Goal: Task Accomplishment & Management: Manage account settings

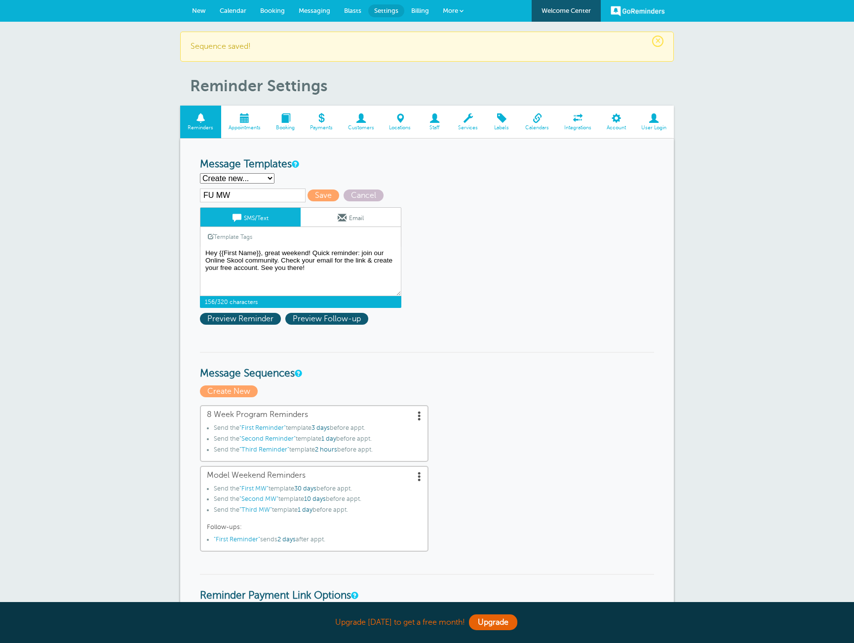
select select
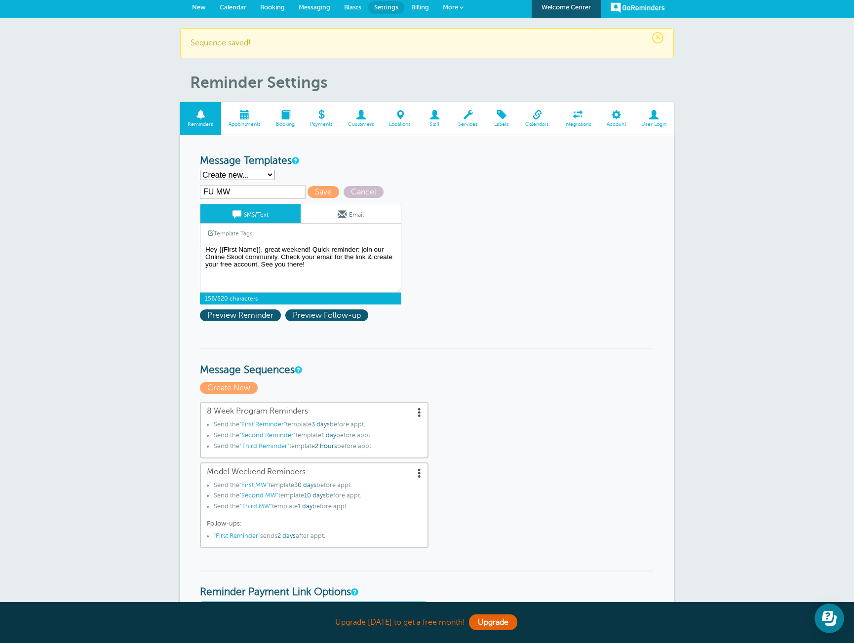
click at [365, 270] on textarea "Hi {{First Name}}, your Skylar Model Weekend starts {{Date}}! No prep needed, b…" at bounding box center [300, 267] width 201 height 49
click at [343, 221] on link "Email" at bounding box center [351, 213] width 100 height 19
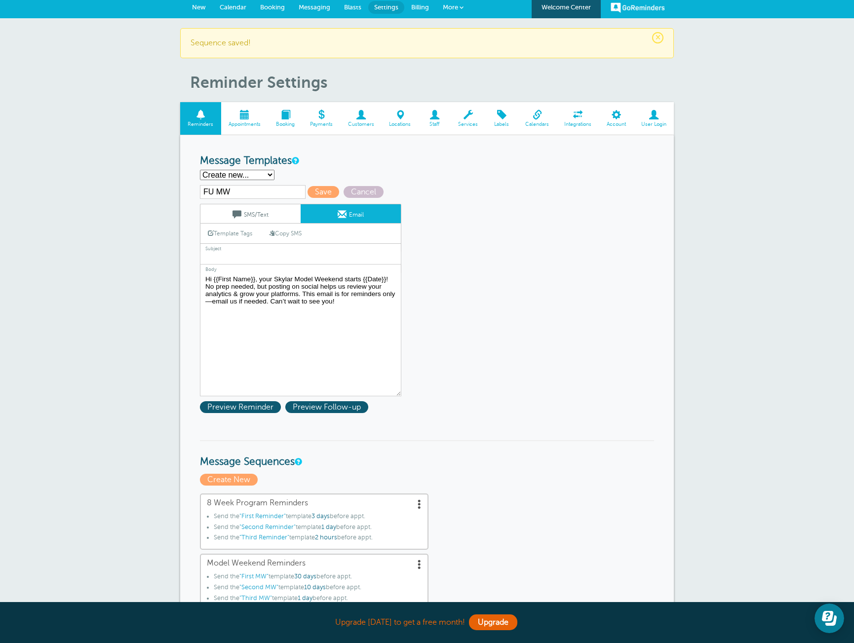
click at [297, 234] on link "Copy SMS" at bounding box center [285, 233] width 47 height 19
type textarea "Hey {{First Name}}, great weekend! Quick reminder: join our Online Skool commun…"
click at [297, 260] on input "text" at bounding box center [300, 258] width 201 height 13
type input "Great weekend! - Create your account reminder"
click at [308, 190] on span "Save" at bounding box center [324, 192] width 32 height 12
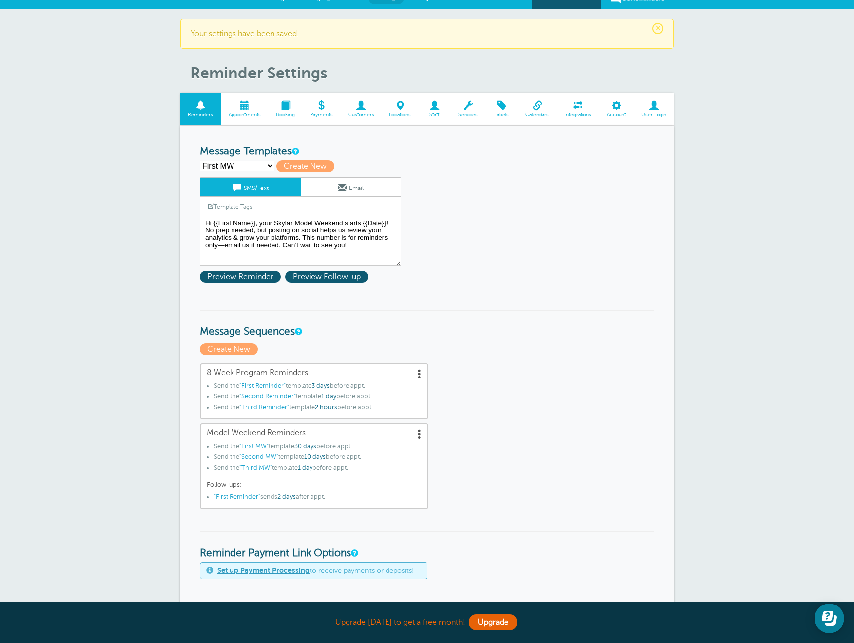
scroll to position [15, 0]
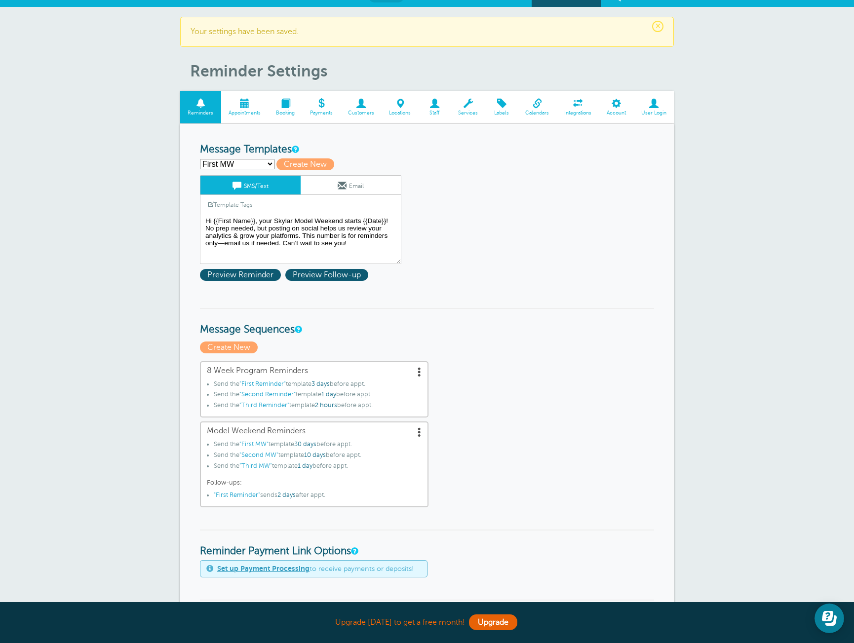
click at [257, 159] on select "First MW First Reminder FU MW Second MW Second Reminder Third MW Third Reminder…" at bounding box center [237, 164] width 75 height 10
click at [240, 496] on span ""First Reminder"" at bounding box center [237, 495] width 46 height 7
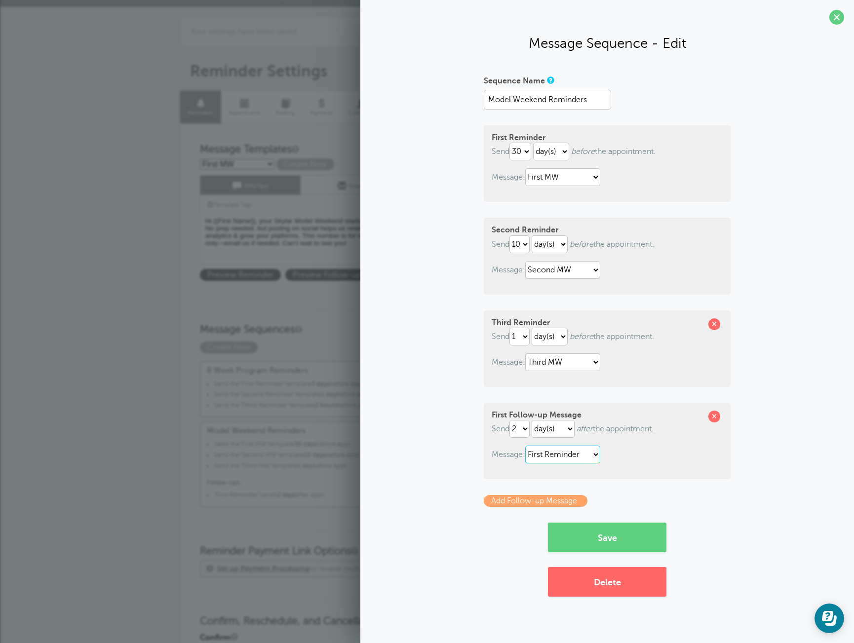
click at [555, 463] on select "First MW First Reminder FU MW Second MW Second Reminder Third MW Third Reminder" at bounding box center [562, 455] width 75 height 18
select select "161832"
click at [527, 446] on select "First MW First Reminder FU MW Second MW Second Reminder Third MW Third Reminder" at bounding box center [562, 455] width 75 height 18
click at [620, 545] on button "Save" at bounding box center [607, 538] width 118 height 30
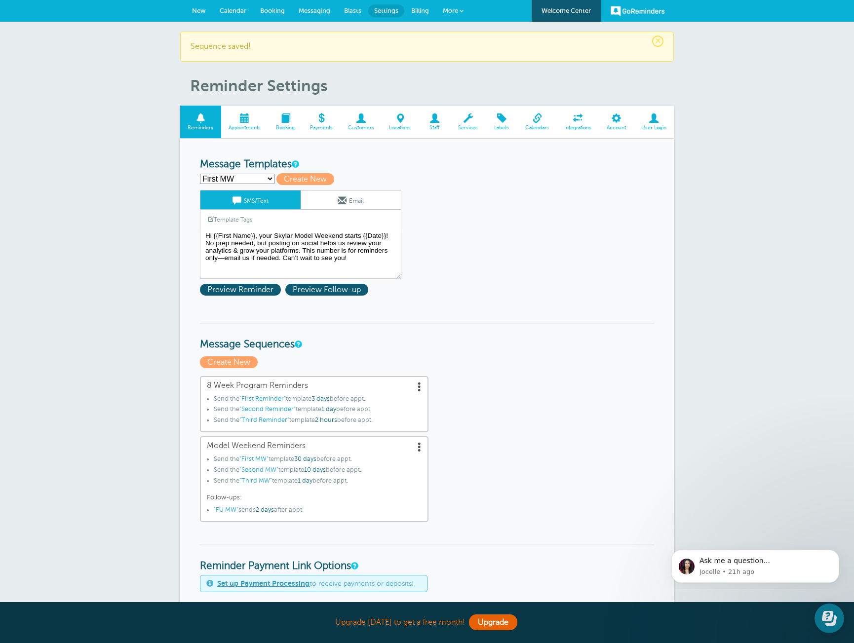
scroll to position [0, 0]
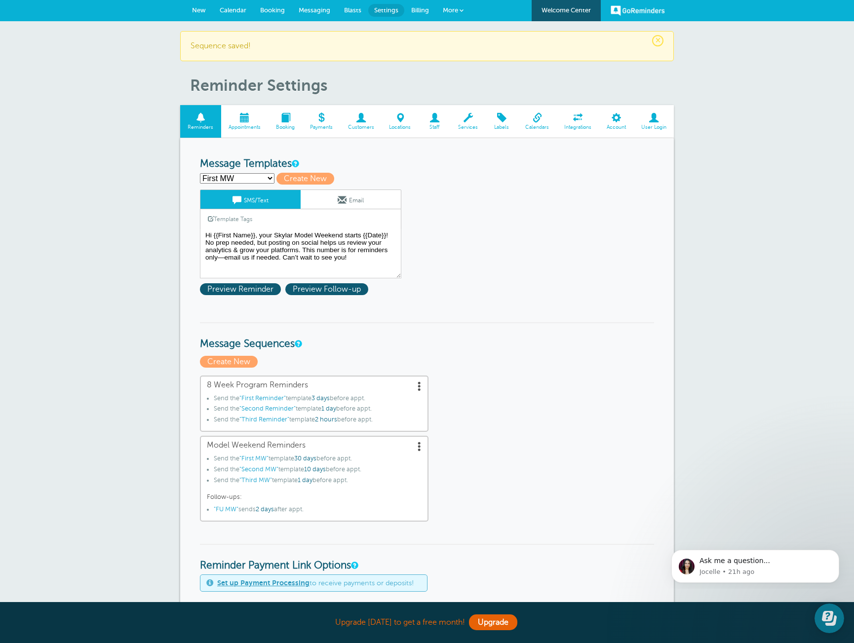
click at [194, 8] on span "New" at bounding box center [199, 9] width 14 height 7
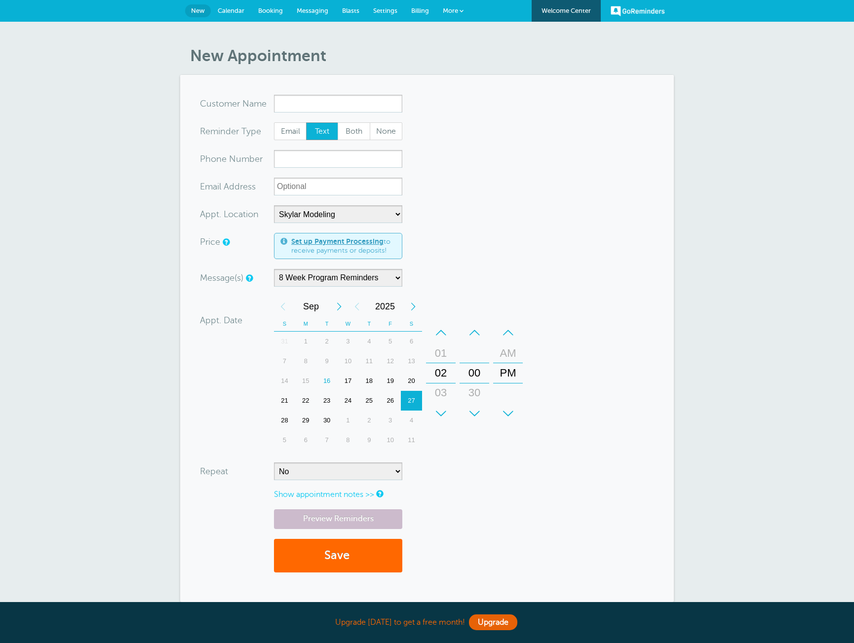
select select "25187"
click at [320, 159] on input "xxx-no-autofill" at bounding box center [338, 159] width 128 height 18
click at [346, 212] on select "-- Beaver St - Model Weekend Skylar Modeling" at bounding box center [338, 214] width 128 height 18
click at [274, 205] on select "-- Beaver St - Model Weekend Skylar Modeling" at bounding box center [338, 214] width 128 height 18
click at [346, 212] on select "-- Beaver St - Model Weekend Skylar Modeling" at bounding box center [338, 214] width 128 height 18
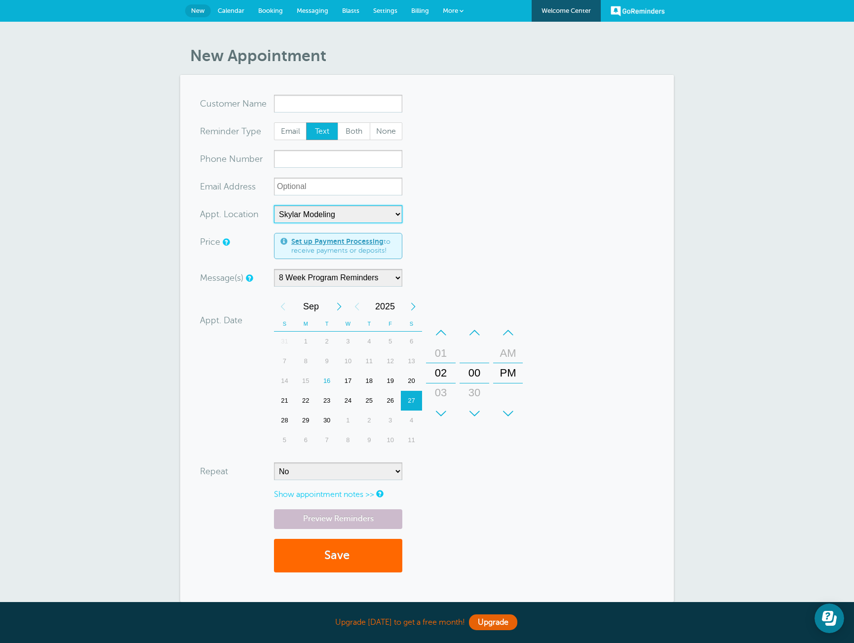
select select
click at [274, 205] on select "-- Beaver St - Model Weekend Skylar Modeling" at bounding box center [338, 214] width 128 height 18
click at [446, 186] on form "You are creating a new customer. To use an existing customer select one from th…" at bounding box center [427, 339] width 454 height 488
click at [400, 219] on select "-- Beaver St - Model Weekend Skylar Modeling" at bounding box center [338, 214] width 128 height 18
click at [195, 9] on span "New" at bounding box center [198, 10] width 14 height 7
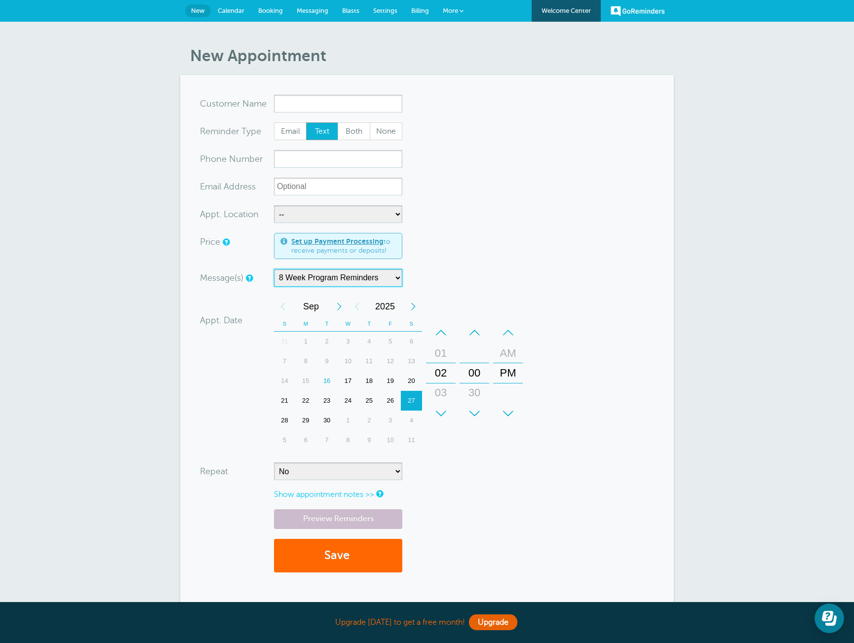
click at [391, 279] on select "8 Week Program Reminders Model Weekend Reminders" at bounding box center [338, 278] width 128 height 18
click at [302, 276] on select "8 Week Program Reminders Model Weekend Reminders" at bounding box center [338, 278] width 128 height 18
click at [274, 269] on select "8 Week Program Reminders Model Weekend Reminders" at bounding box center [338, 278] width 128 height 18
click at [281, 472] on select "No Daily Weekly Every 2 weeks Every 3 weeks Every 4 weeks Monthly Every 5 weeks…" at bounding box center [338, 472] width 128 height 18
click at [394, 277] on select "8 Week Program Reminders Model Weekend Reminders" at bounding box center [338, 278] width 128 height 18
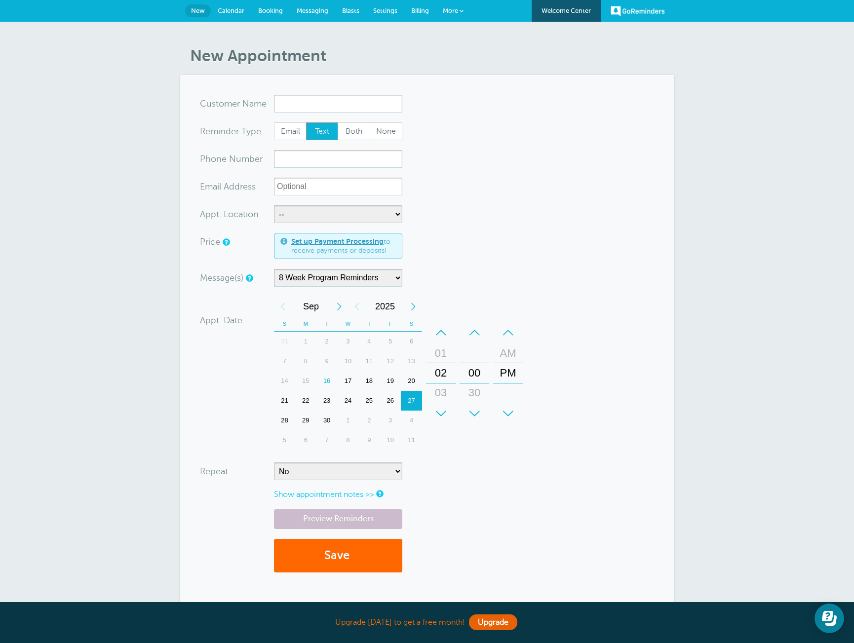
click at [454, 11] on span "More" at bounding box center [450, 10] width 15 height 7
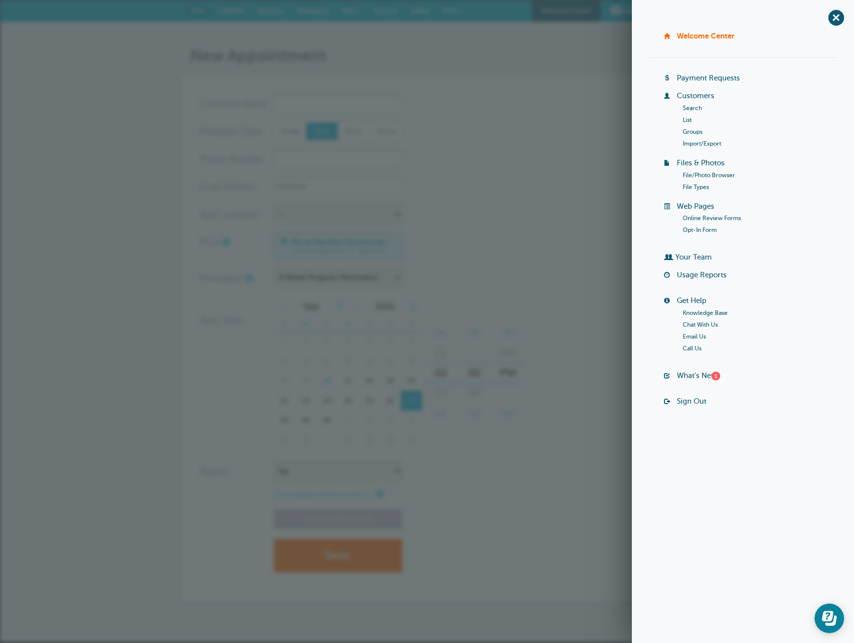
click at [545, 177] on form "You are creating a new customer. To use an existing customer select one from th…" at bounding box center [427, 339] width 454 height 488
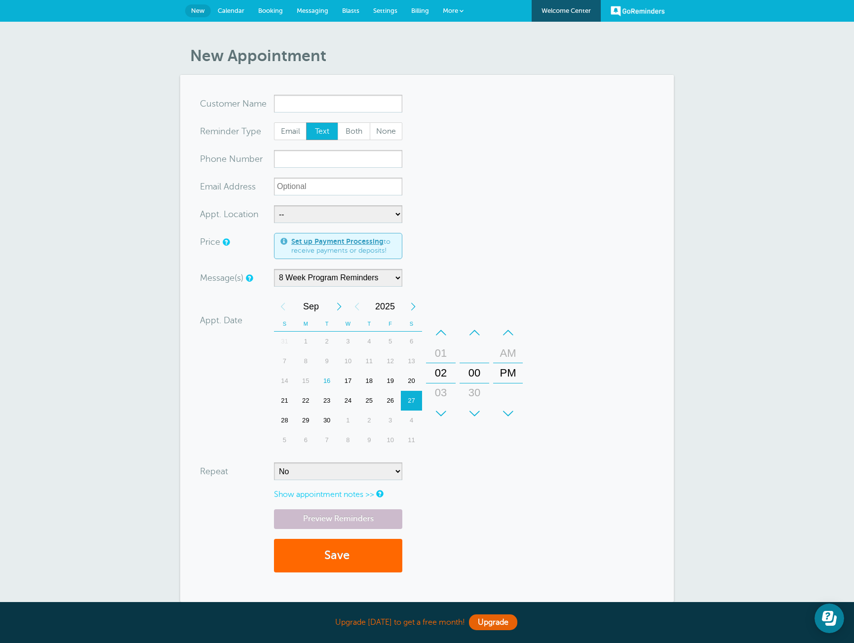
click at [378, 11] on span "Settings" at bounding box center [385, 10] width 24 height 7
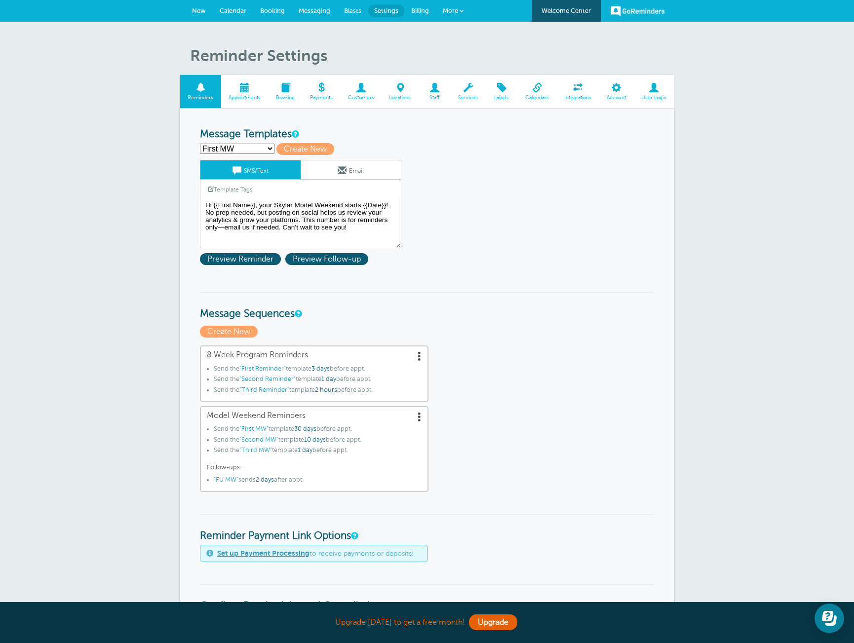
click at [533, 98] on span "Calendars" at bounding box center [537, 98] width 29 height 6
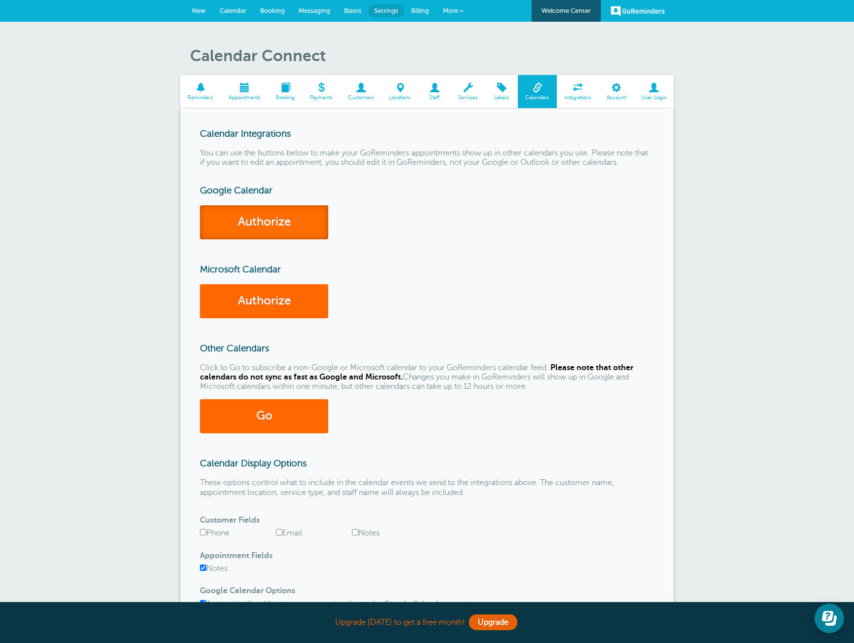
click at [299, 229] on link "Authorize" at bounding box center [264, 222] width 128 height 34
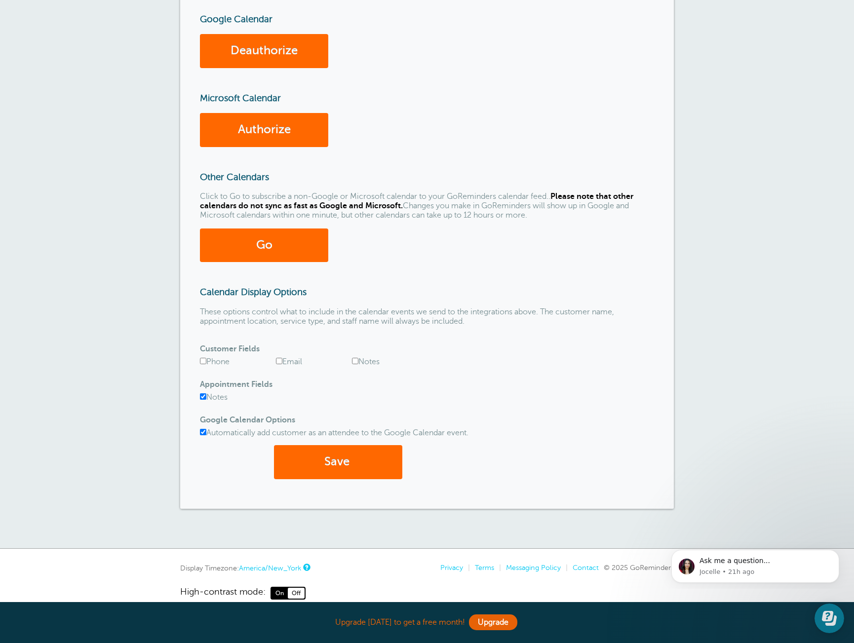
scroll to position [198, 0]
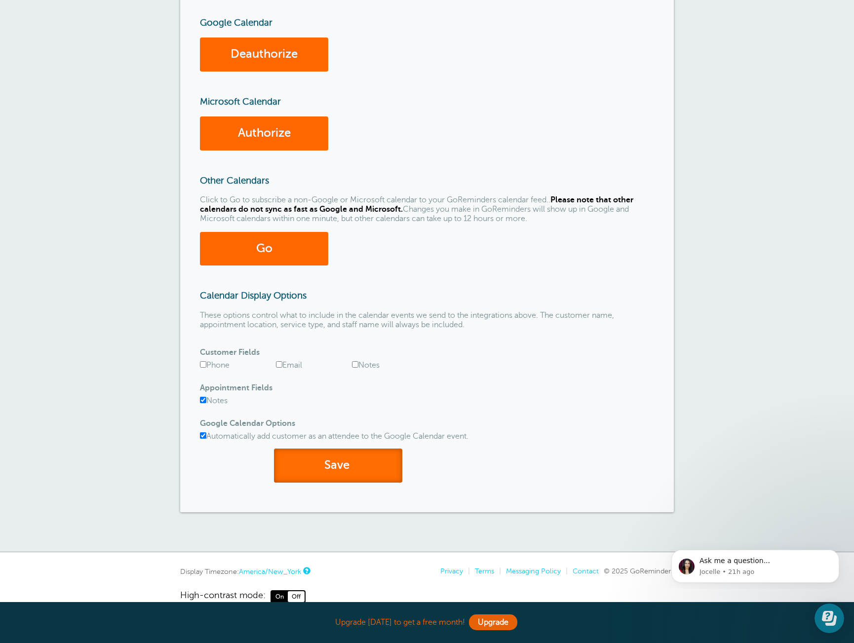
click at [377, 468] on button "Save" at bounding box center [338, 466] width 128 height 34
